Goal: Information Seeking & Learning: Check status

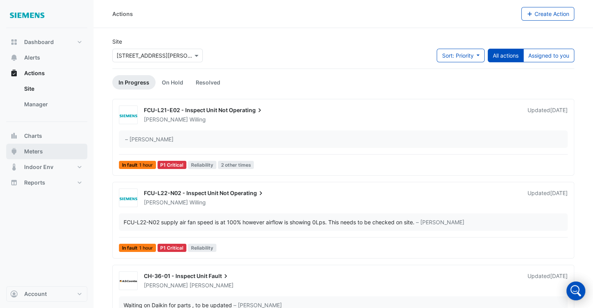
click at [47, 149] on button "Meters" at bounding box center [46, 152] width 81 height 16
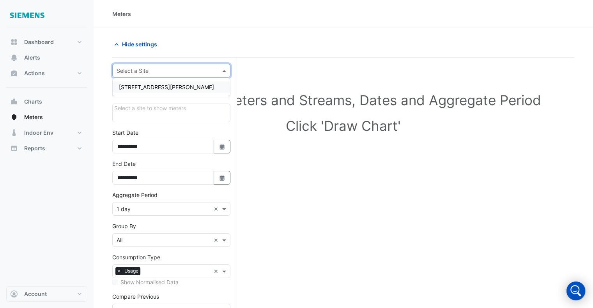
click at [210, 71] on input "text" at bounding box center [164, 71] width 94 height 8
click at [182, 89] on div "[STREET_ADDRESS][PERSON_NAME]" at bounding box center [171, 86] width 117 height 11
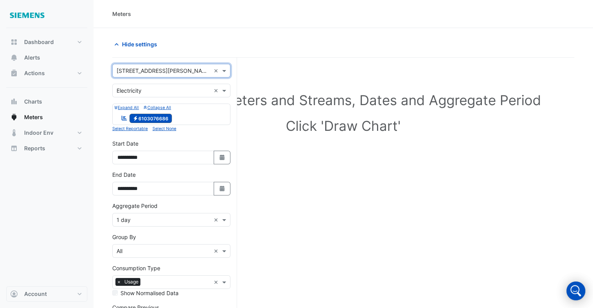
click at [178, 90] on input "text" at bounding box center [164, 91] width 94 height 8
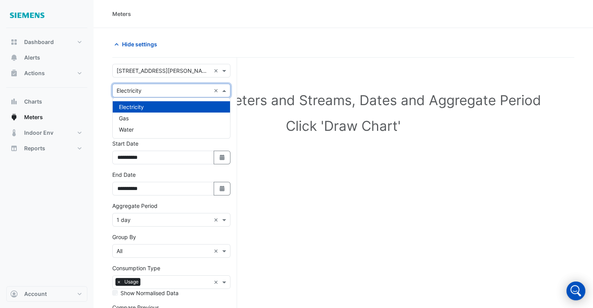
click at [256, 70] on div "Select Site, Meters and Streams, Dates and Aggregate Period Click 'Draw Chart'" at bounding box center [343, 114] width 462 height 95
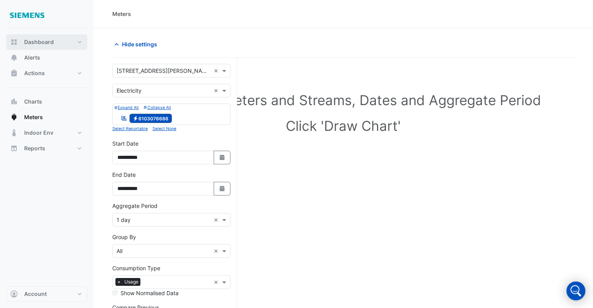
click at [45, 42] on span "Dashboard" at bounding box center [39, 42] width 30 height 8
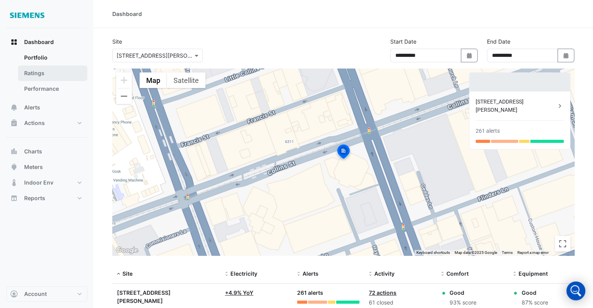
click at [32, 73] on link "Ratings" at bounding box center [52, 73] width 69 height 16
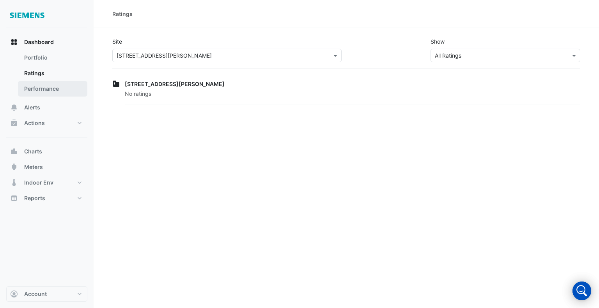
click at [46, 84] on link "Performance" at bounding box center [52, 89] width 69 height 16
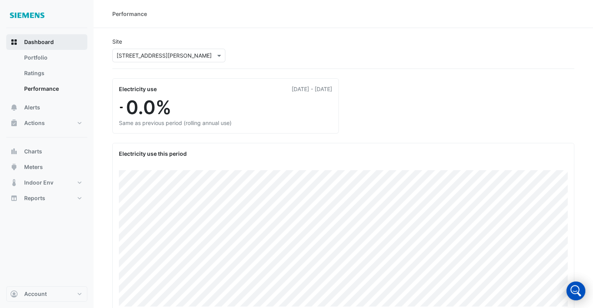
click at [40, 45] on span "Dashboard" at bounding box center [39, 42] width 30 height 8
click at [27, 43] on span "Dashboard" at bounding box center [39, 42] width 30 height 8
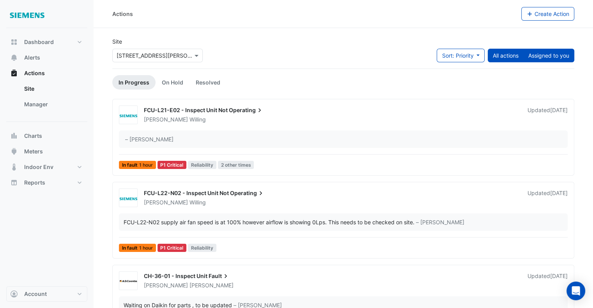
click at [544, 50] on button "Assigned to you" at bounding box center [548, 56] width 51 height 14
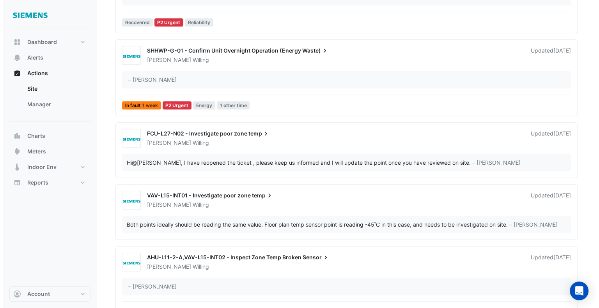
scroll to position [558, 0]
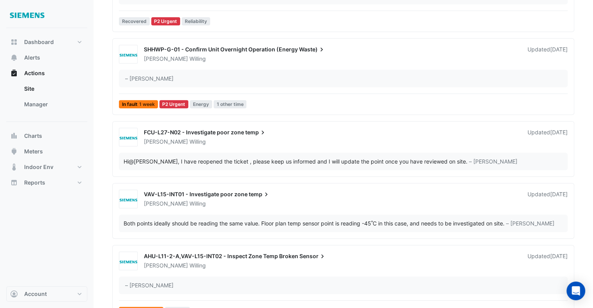
click at [224, 215] on div "Both points ideally should be reading the same value. Floor plan temp sensor po…" at bounding box center [343, 224] width 449 height 18
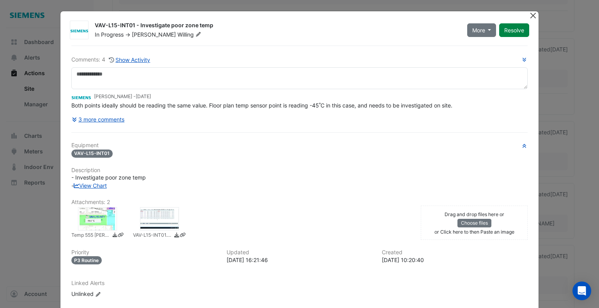
click at [529, 15] on button "Close" at bounding box center [533, 15] width 8 height 8
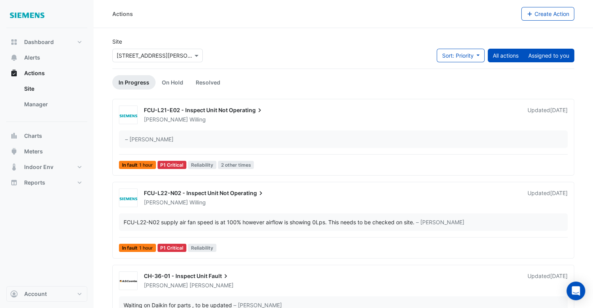
click at [555, 57] on button "Assigned to you" at bounding box center [548, 56] width 51 height 14
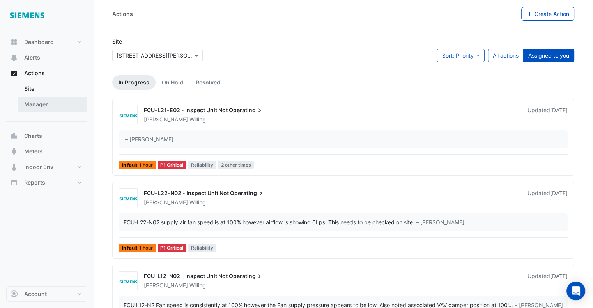
click at [48, 112] on link "Manager" at bounding box center [52, 105] width 69 height 16
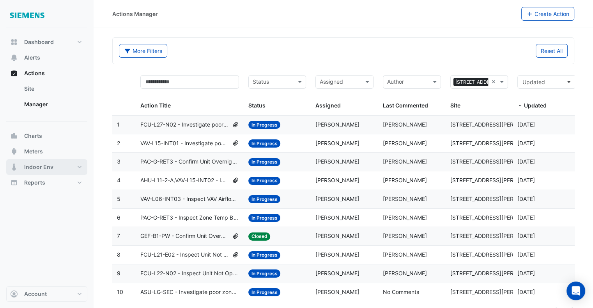
click at [81, 166] on button "Indoor Env" at bounding box center [46, 167] width 81 height 16
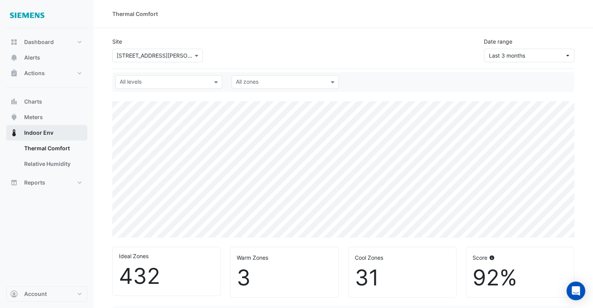
click at [62, 132] on button "Indoor Env" at bounding box center [46, 133] width 81 height 16
